Goal: Task Accomplishment & Management: Manage account settings

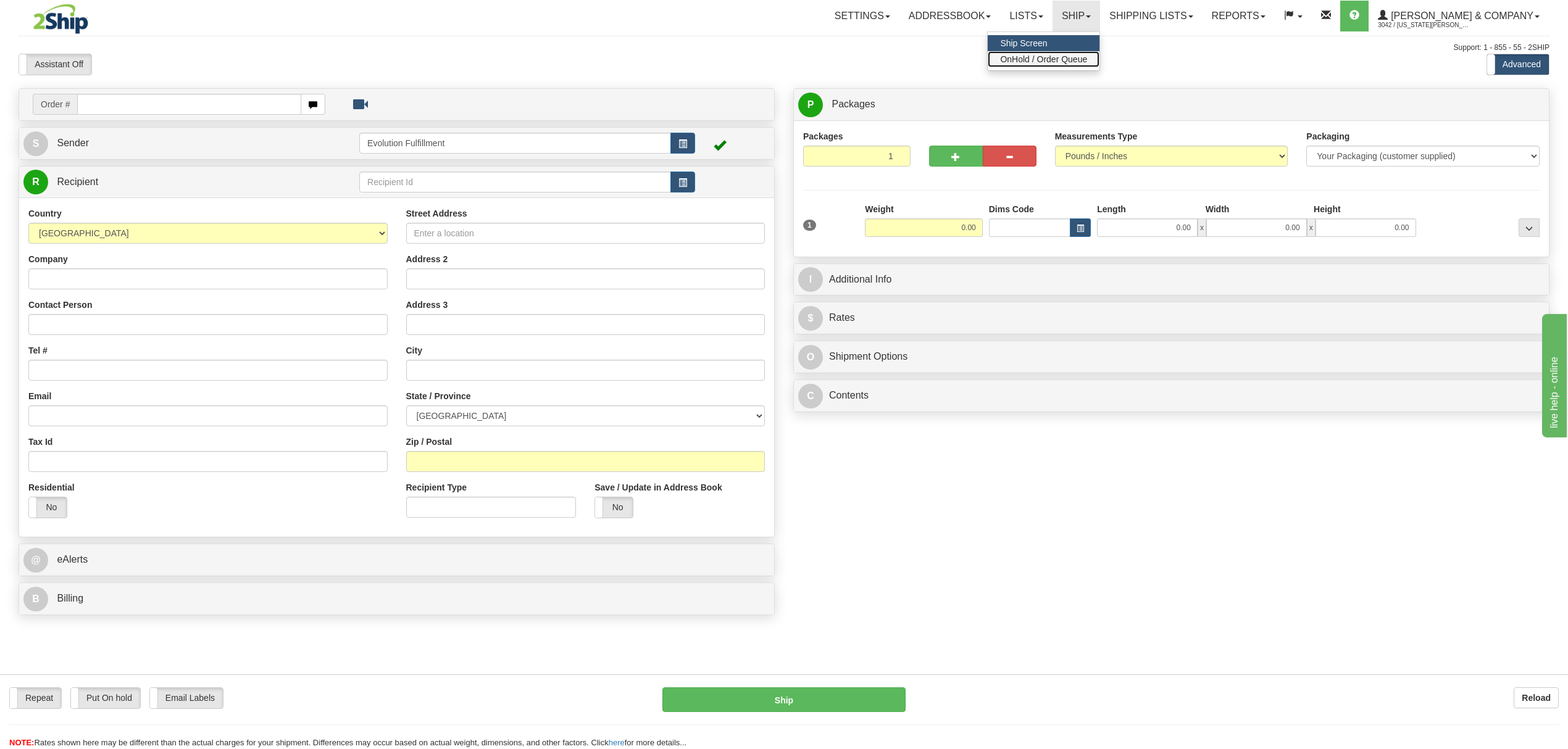
click at [1087, 56] on span "OnHold / Order Queue" at bounding box center [1044, 59] width 87 height 10
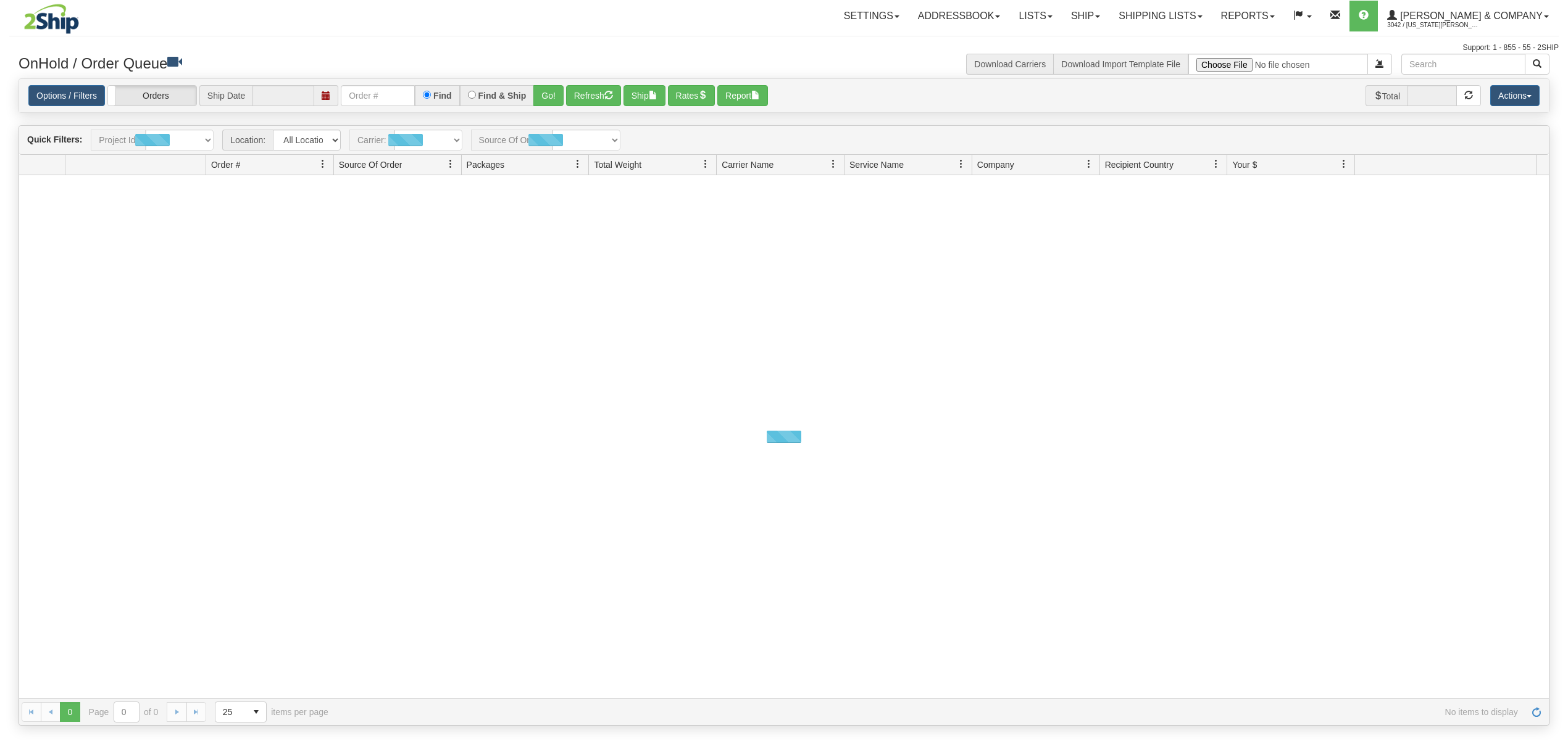
type input "[DATE]"
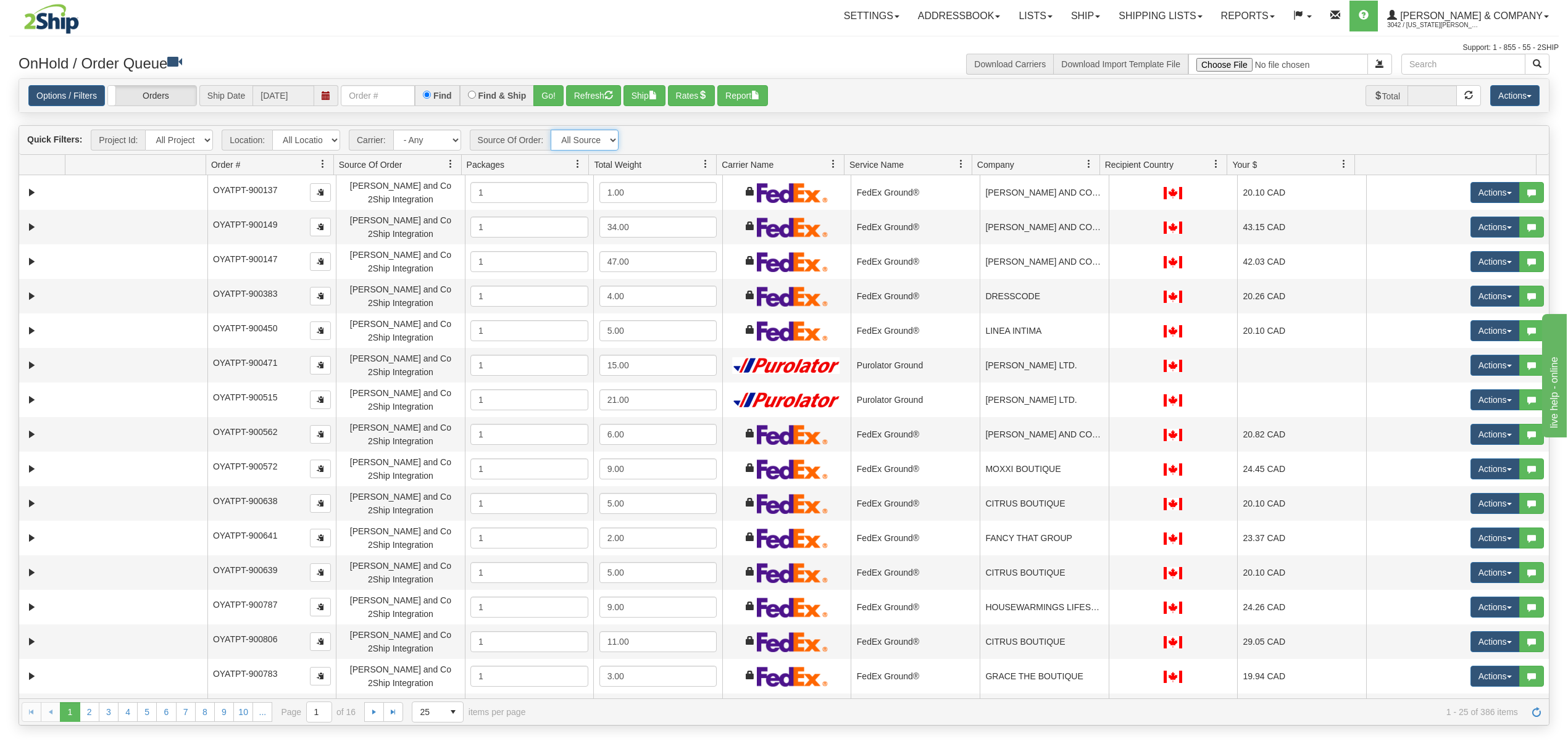
click at [573, 137] on select "All Sources Yates and Co 2Ship Integration" at bounding box center [584, 139] width 68 height 21
click at [706, 127] on div "Quick Filters: Project Id: All Projects Location: All Locations Evolution Fulfi…" at bounding box center [784, 140] width 1529 height 29
click at [442, 147] on select "- Any - Has NO carrier assigned - Has a carrier assigned Purolator FedEx Expres…" at bounding box center [427, 139] width 68 height 21
select select "-1"
click at [394, 131] on select "- Any - Has NO carrier assigned - Has a carrier assigned Purolator FedEx Expres…" at bounding box center [427, 139] width 68 height 21
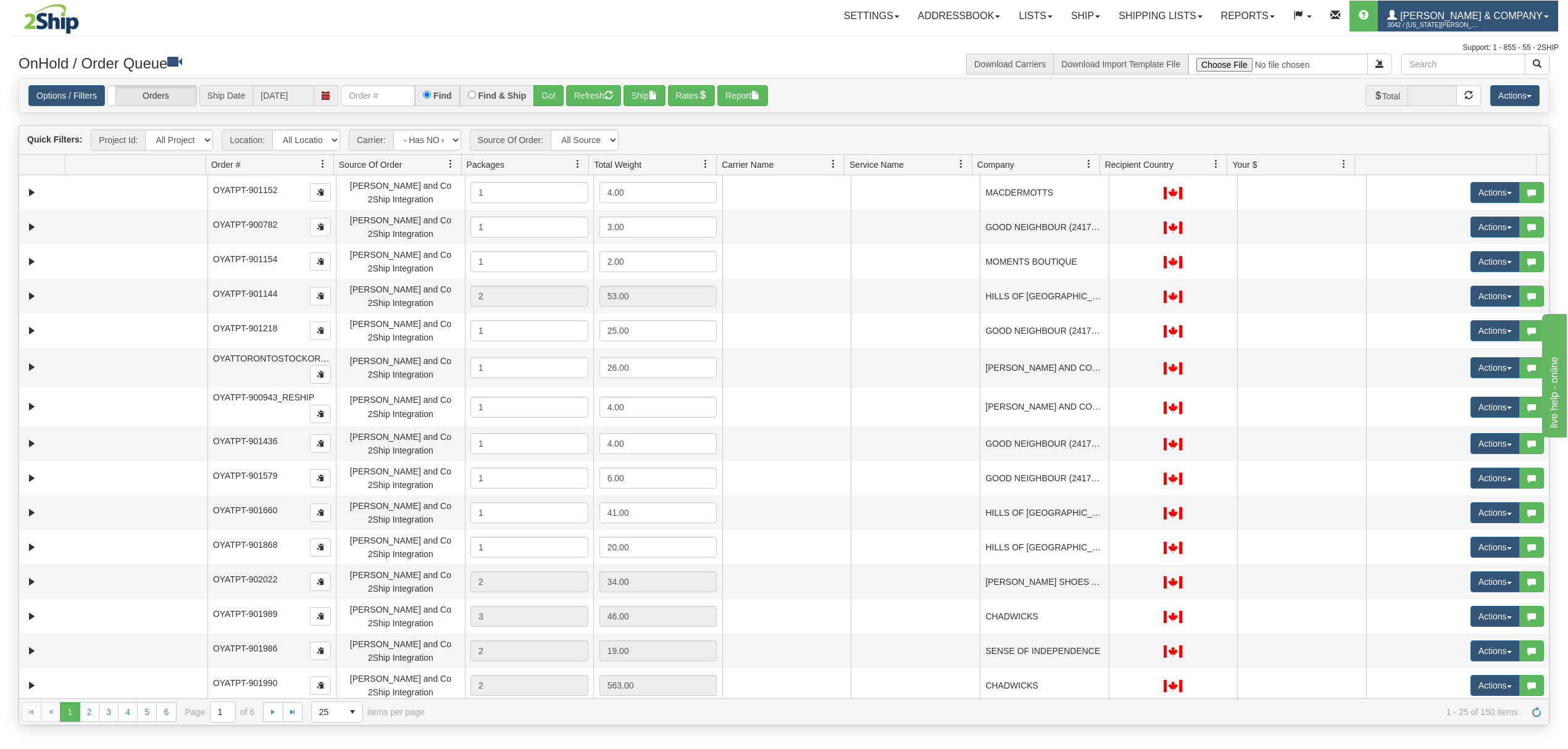
click at [1456, 23] on span "3042 / [US_STATE][PERSON_NAME]" at bounding box center [1434, 25] width 93 height 12
click at [1473, 79] on span "LOG OUT" at bounding box center [1476, 75] width 39 height 10
